Goal: Transaction & Acquisition: Obtain resource

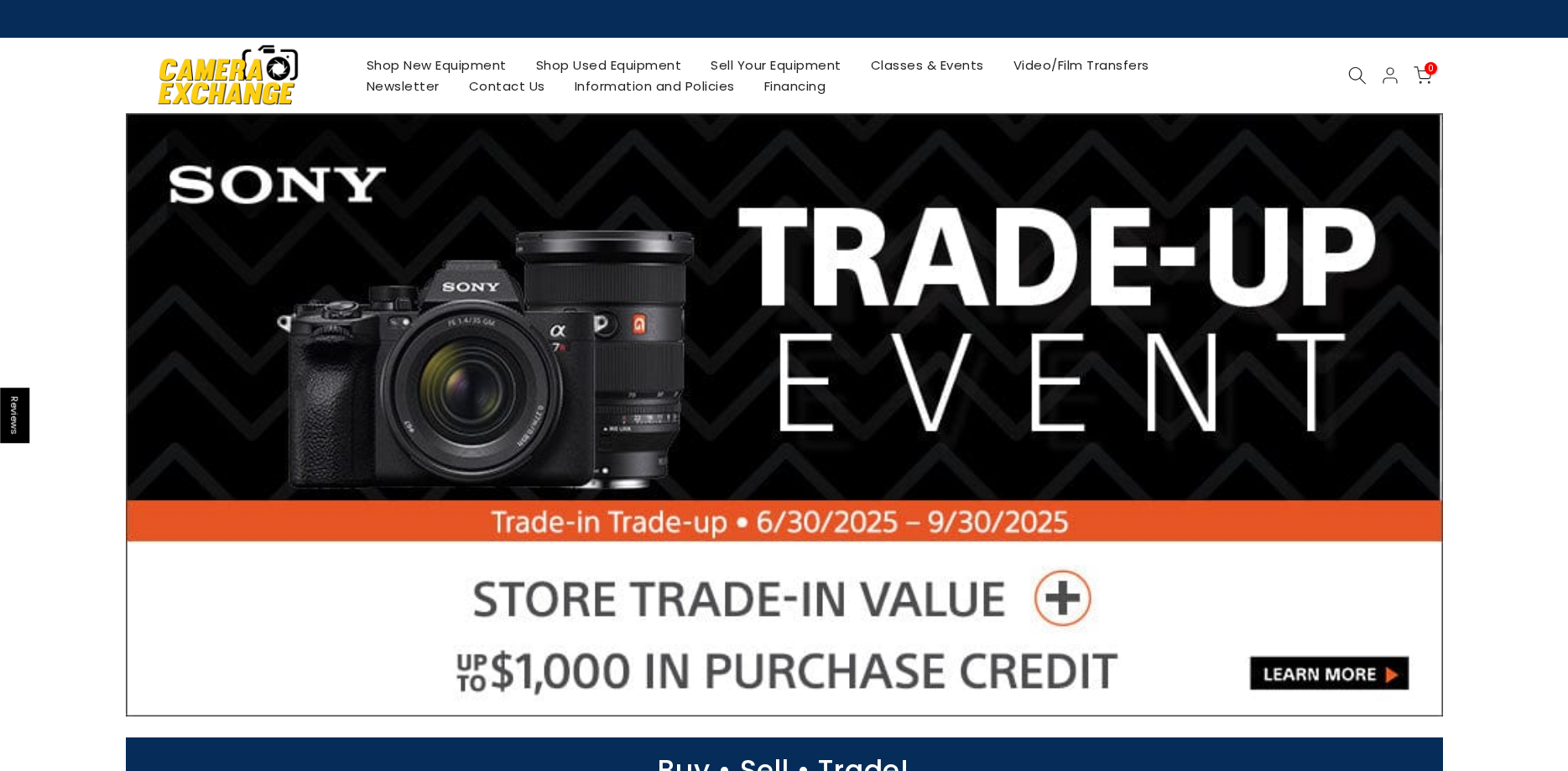
click at [801, 66] on link "Sell Your Equipment" at bounding box center [776, 65] width 160 height 21
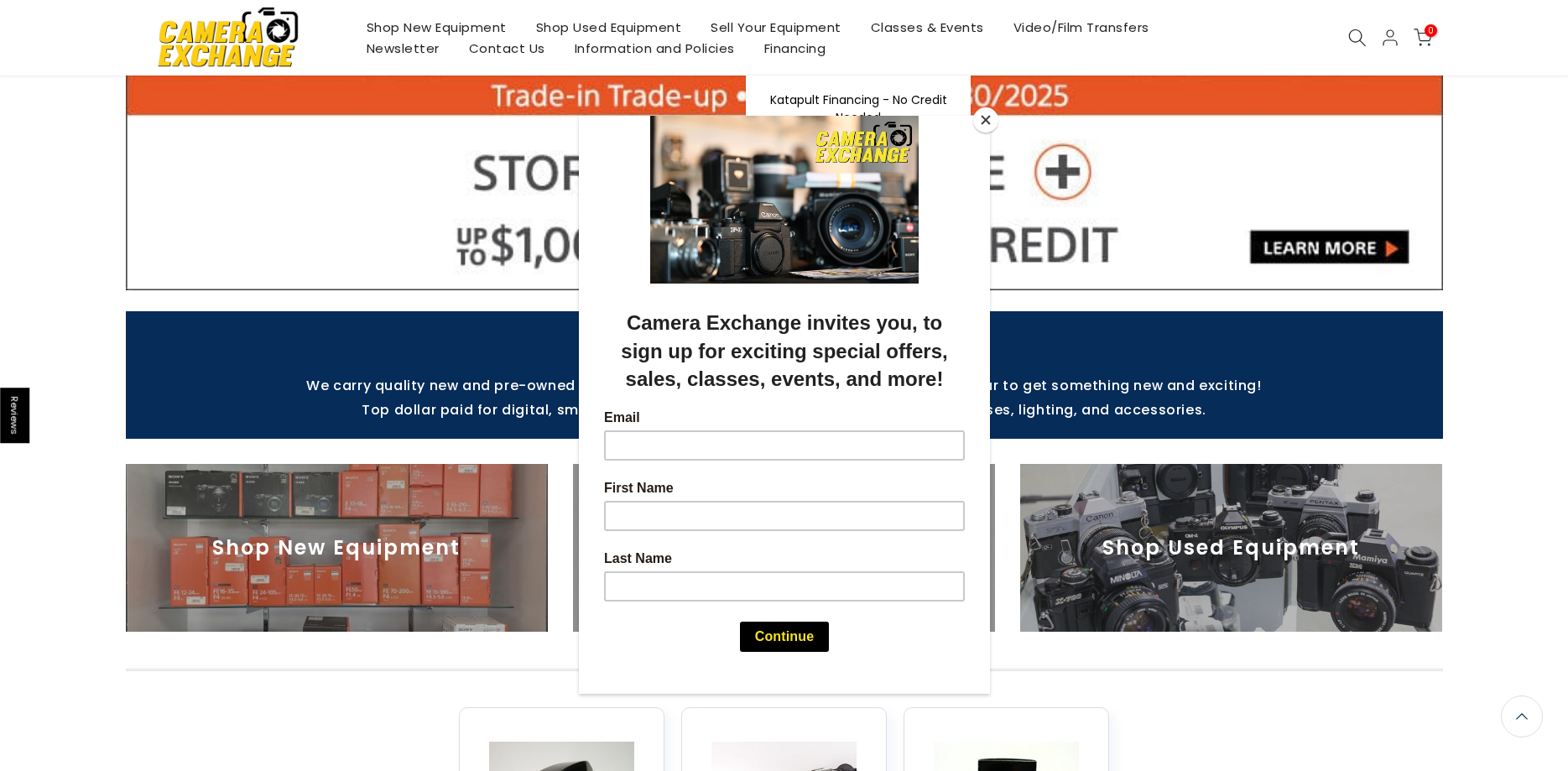
click at [987, 124] on button "Close" at bounding box center [985, 119] width 25 height 25
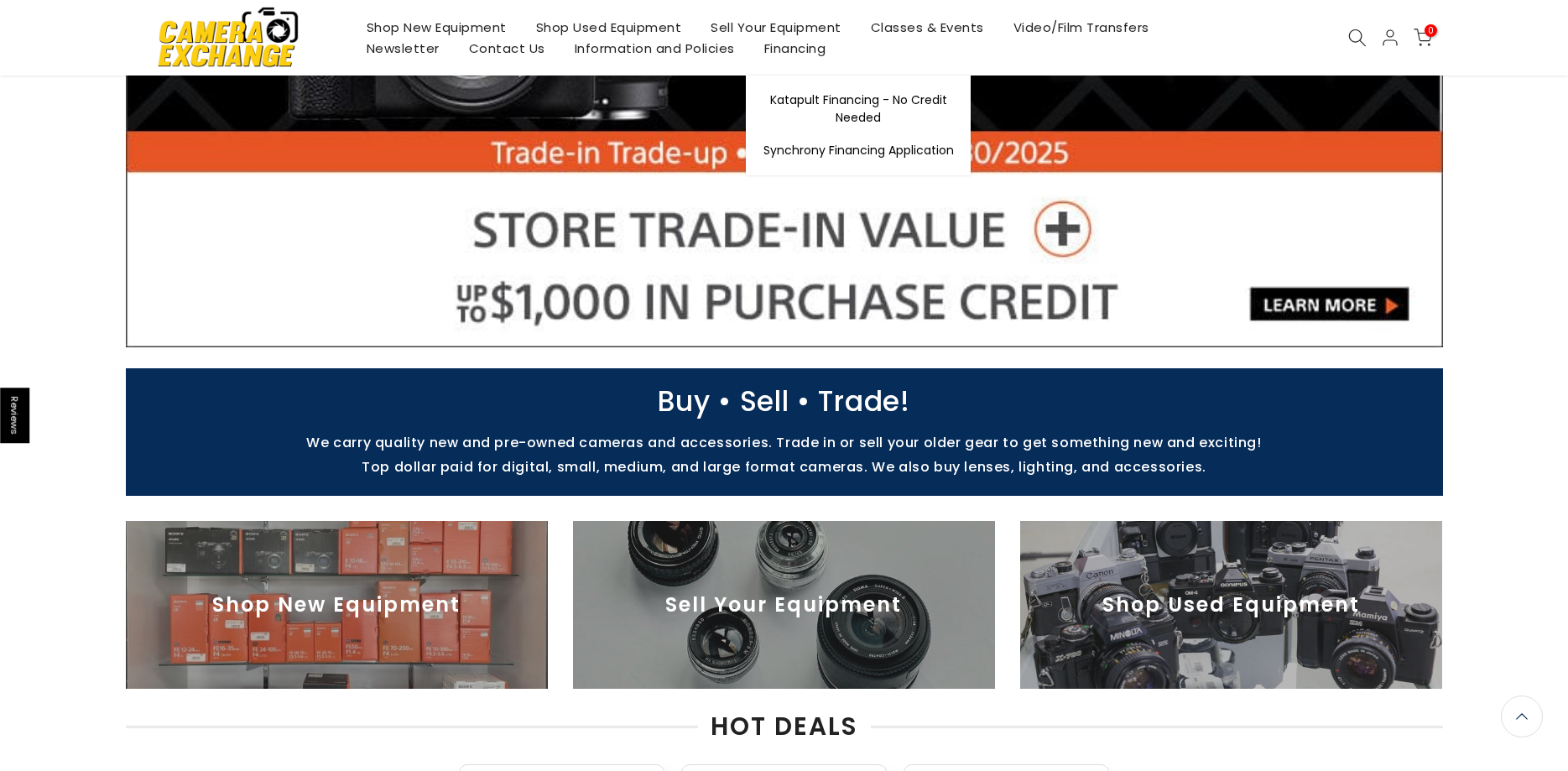
scroll to position [372, 0]
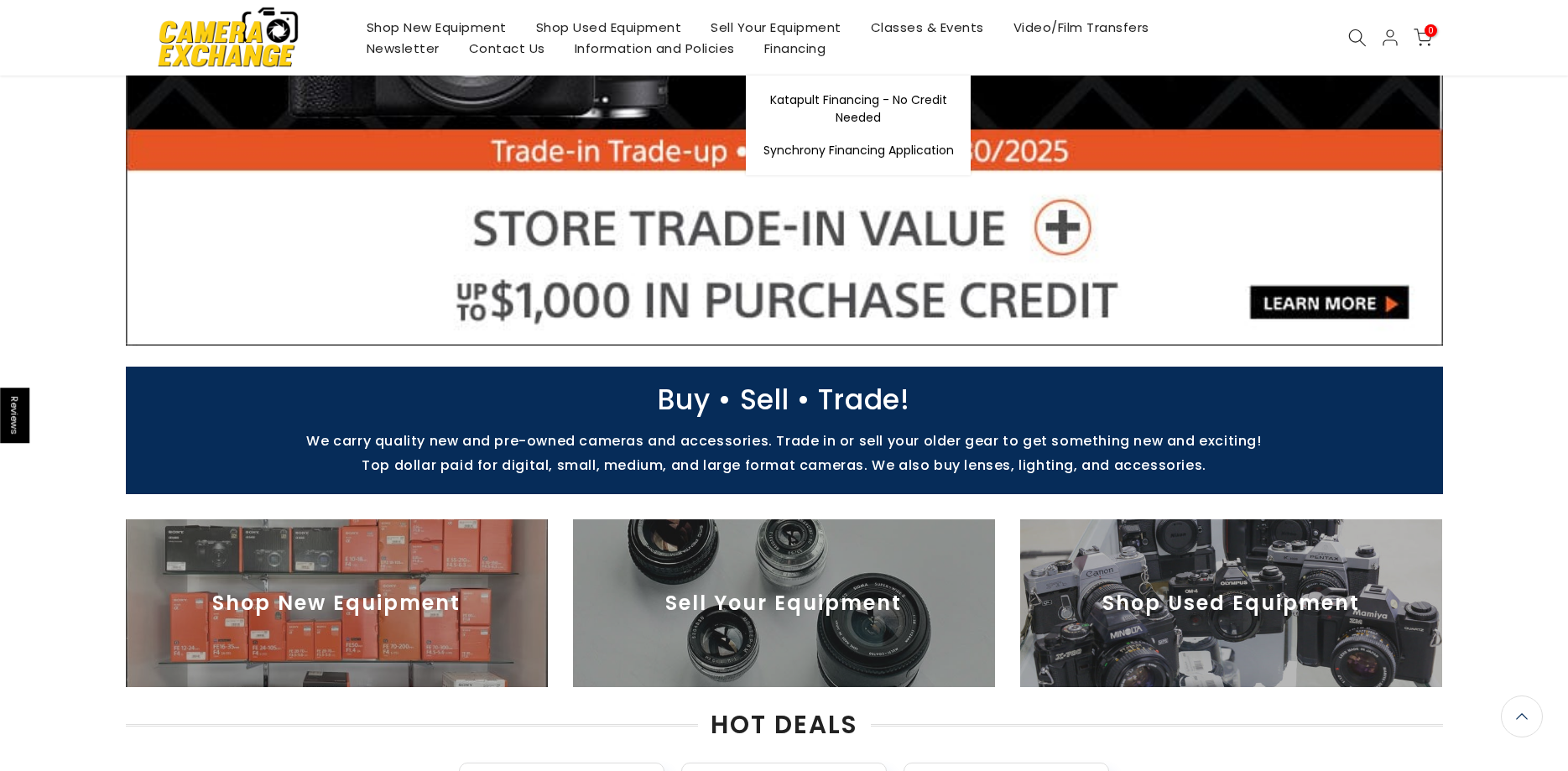
click at [875, 606] on img at bounding box center [784, 603] width 422 height 167
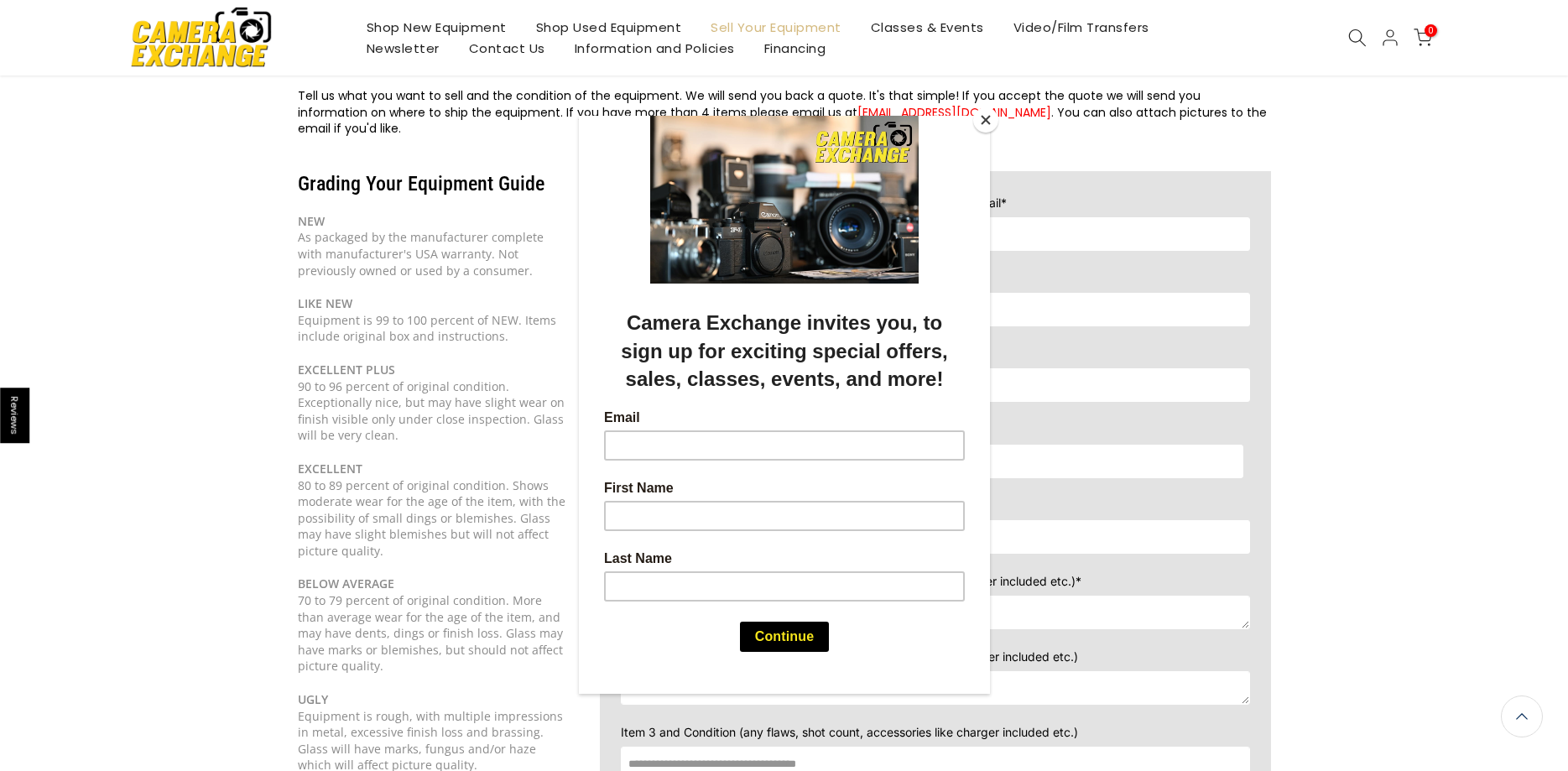
drag, startPoint x: 984, startPoint y: 120, endPoint x: 978, endPoint y: 137, distance: 18.0
click at [982, 121] on button "Close" at bounding box center [985, 119] width 25 height 25
